Goal: Task Accomplishment & Management: Manage account settings

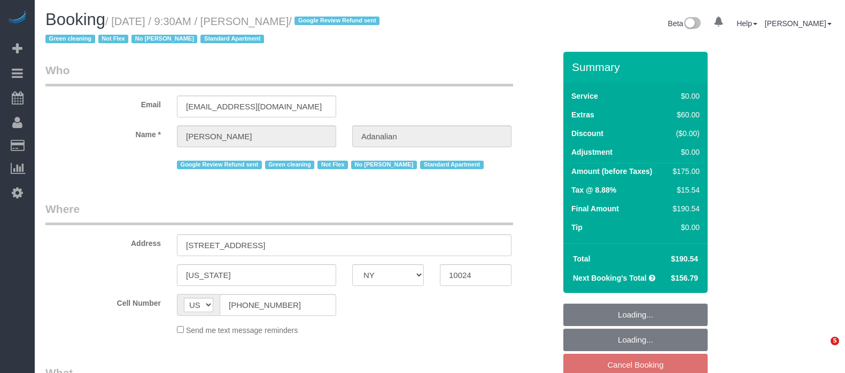
select select "NY"
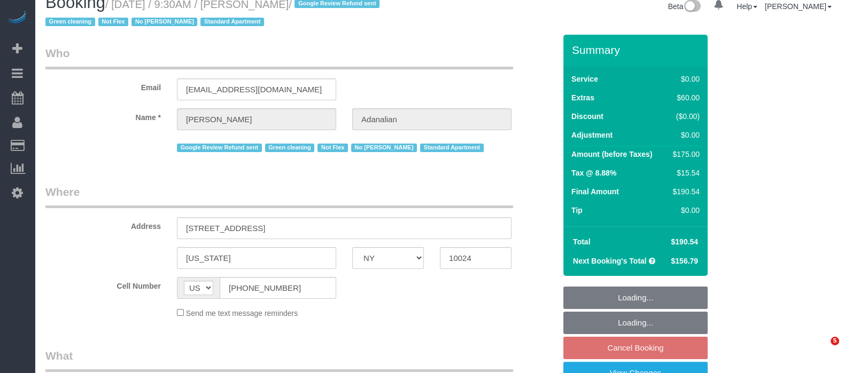
select select "object:850"
select select "1"
select select "number:89"
select select "number:90"
select select "number:15"
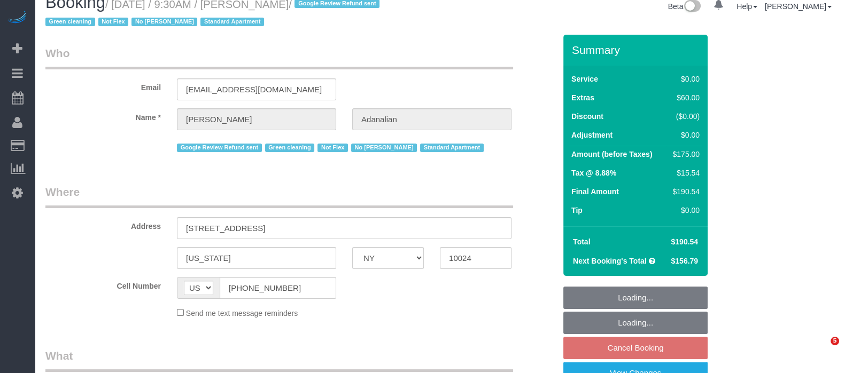
select select "number:5"
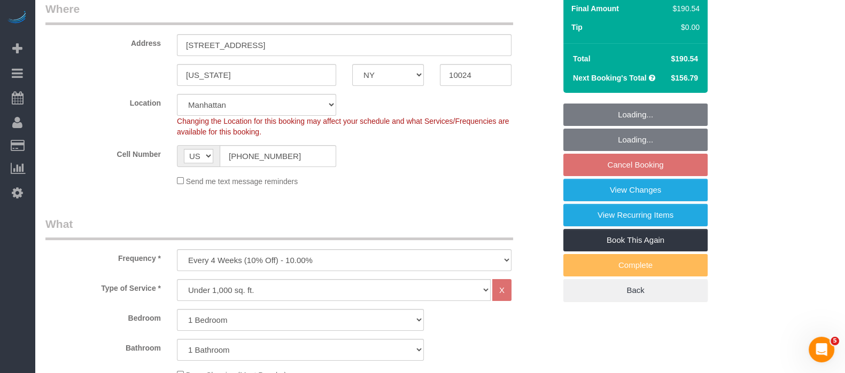
select select "object:1108"
select select "string:stripe-pm_1QrgCn4VGloSiKo7GXhdb6K1"
select select "1"
click at [633, 189] on link "View Changes" at bounding box center [635, 190] width 144 height 22
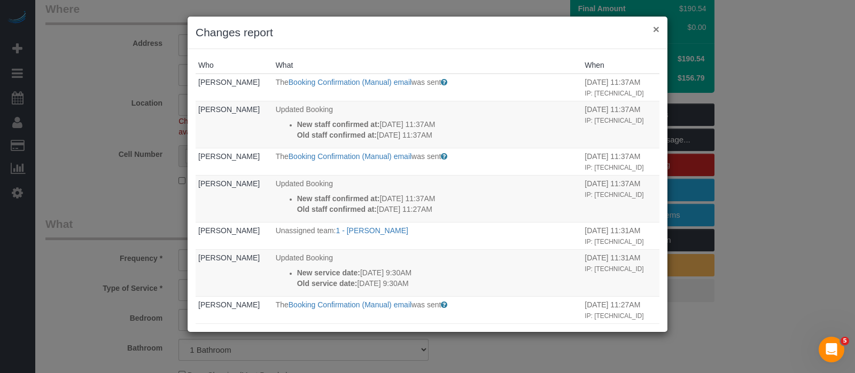
click at [656, 30] on button "×" at bounding box center [656, 29] width 6 height 11
